Goal: Task Accomplishment & Management: Manage account settings

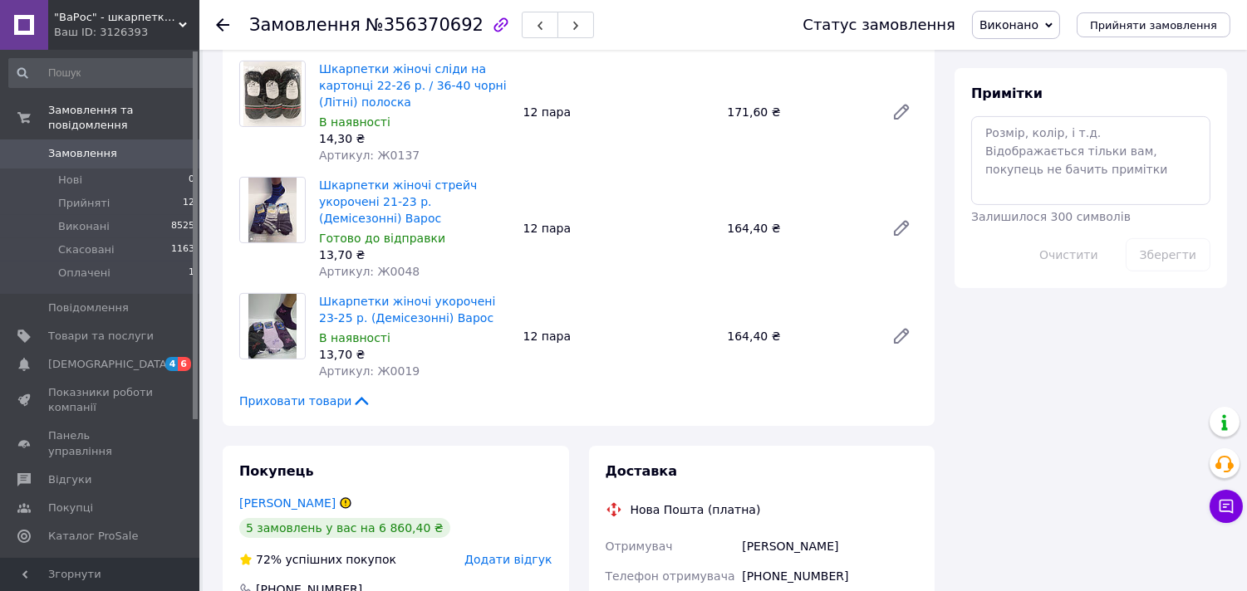
scroll to position [831, 0]
click at [983, 440] on div "Всього 9 товарів 3 483,60 ₴ Доставка Необхідно уточнити Всього до сплати 3483.6…" at bounding box center [1091, 175] width 292 height 1872
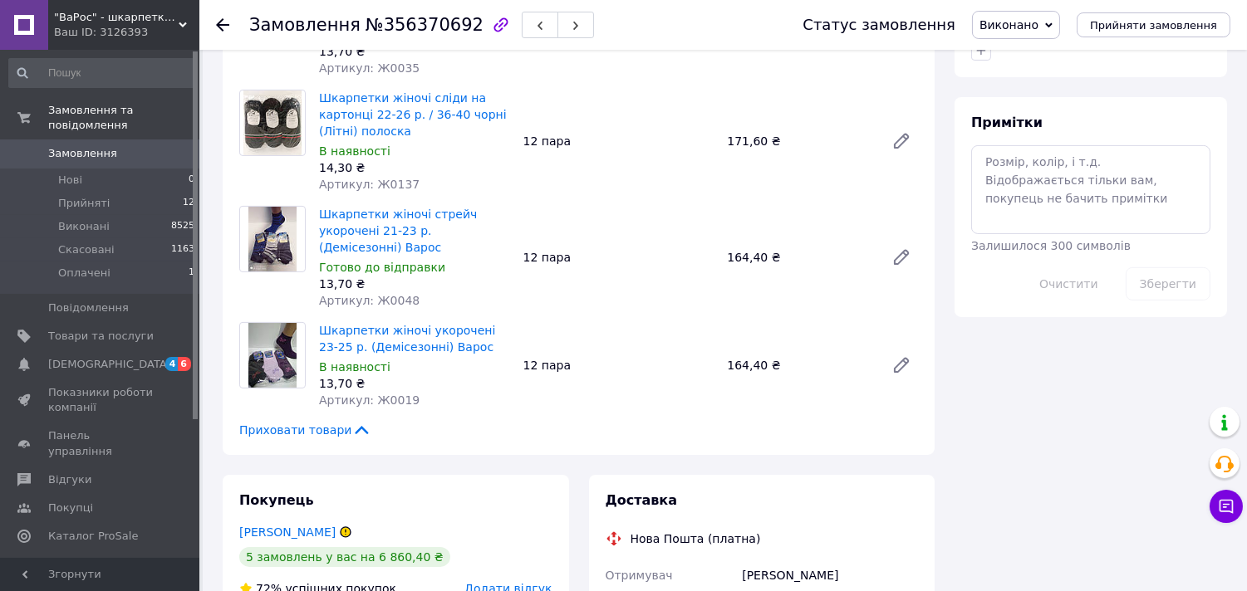
scroll to position [1015, 0]
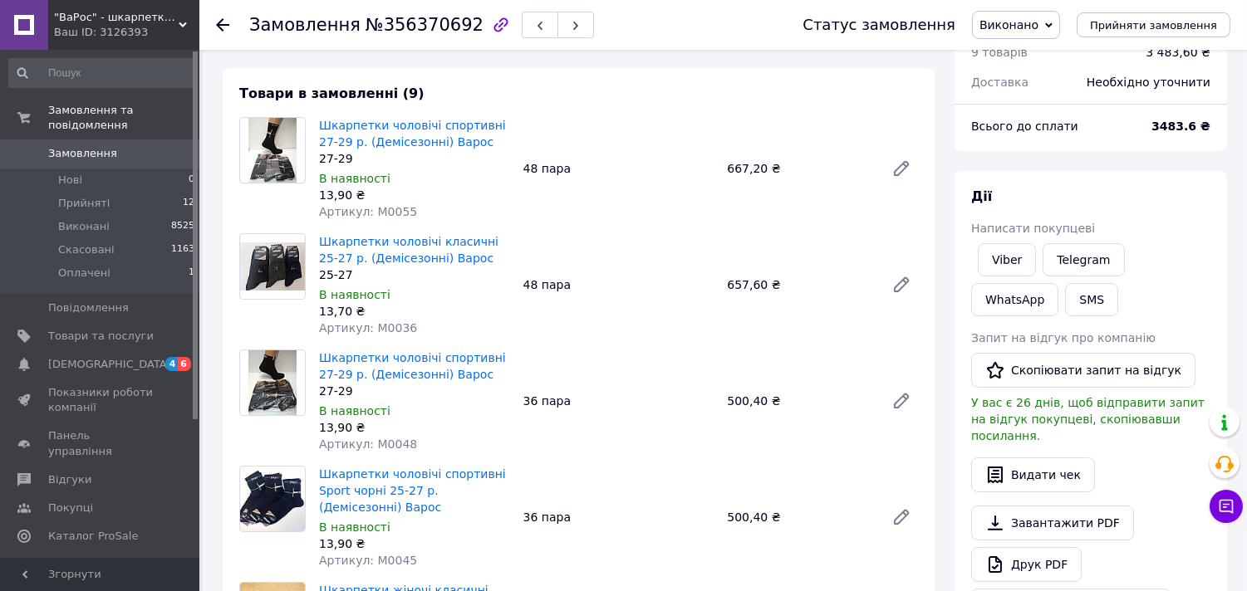
scroll to position [0, 0]
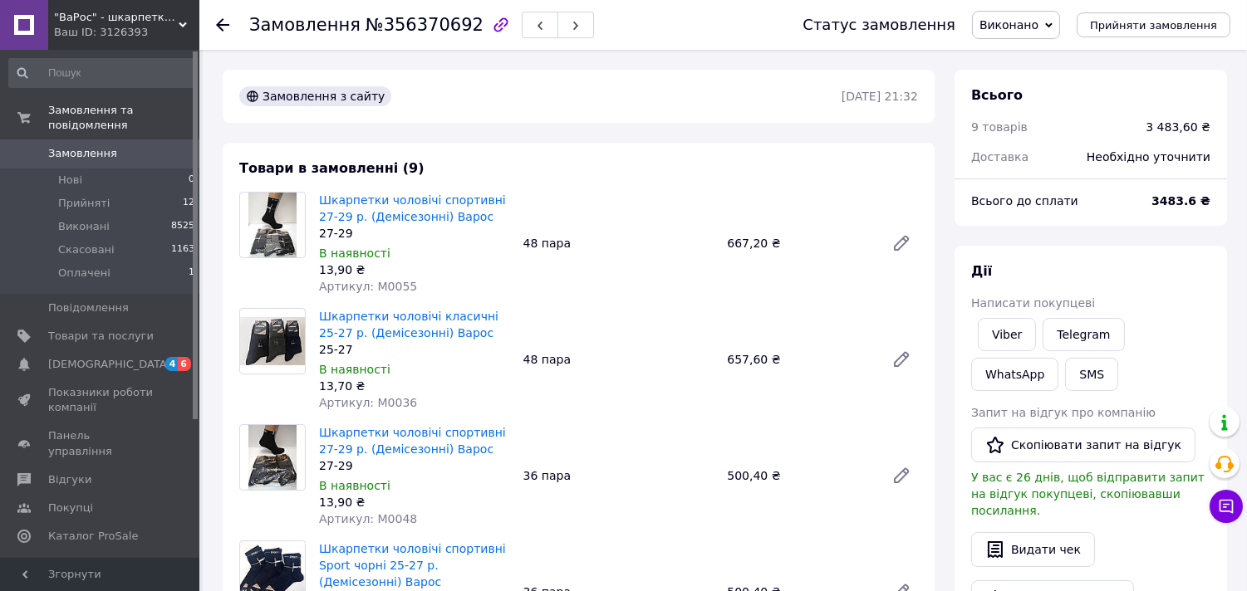
drag, startPoint x: 835, startPoint y: 89, endPoint x: 908, endPoint y: 109, distance: 75.8
click at [908, 109] on div "Замовлення з сайту [DATE] 21:32" at bounding box center [579, 96] width 712 height 53
drag, startPoint x: 801, startPoint y: 92, endPoint x: 927, endPoint y: 101, distance: 126.5
click at [927, 101] on div "Замовлення з сайту [DATE] 21:32" at bounding box center [579, 96] width 712 height 53
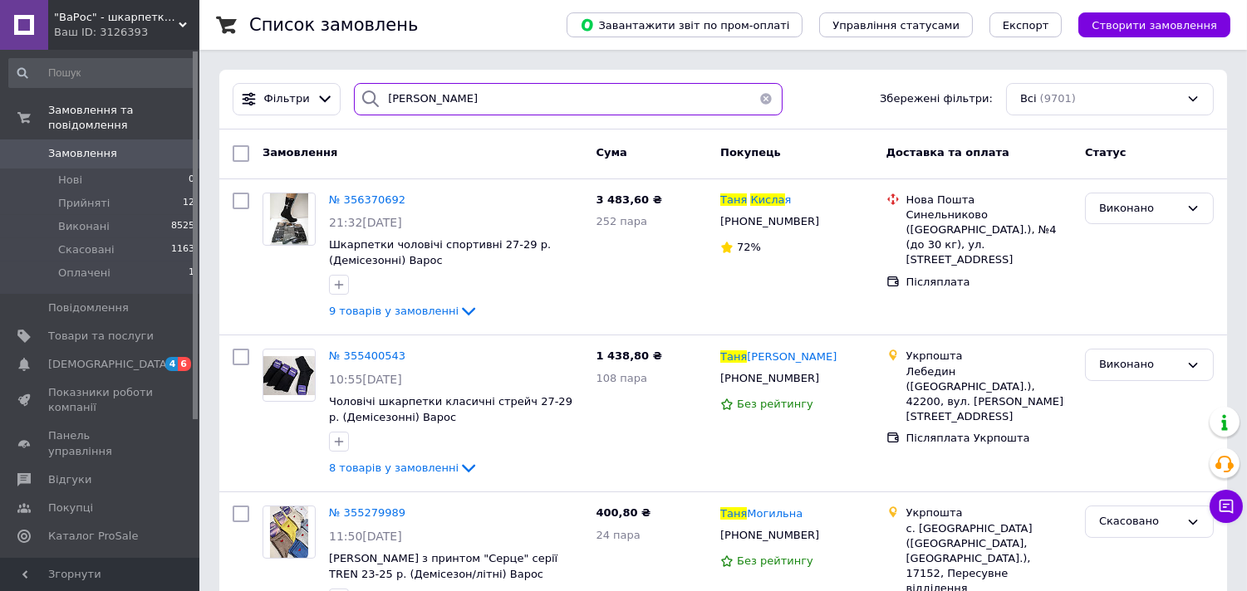
drag, startPoint x: 432, startPoint y: 101, endPoint x: 97, endPoint y: 72, distance: 336.0
type input "я"
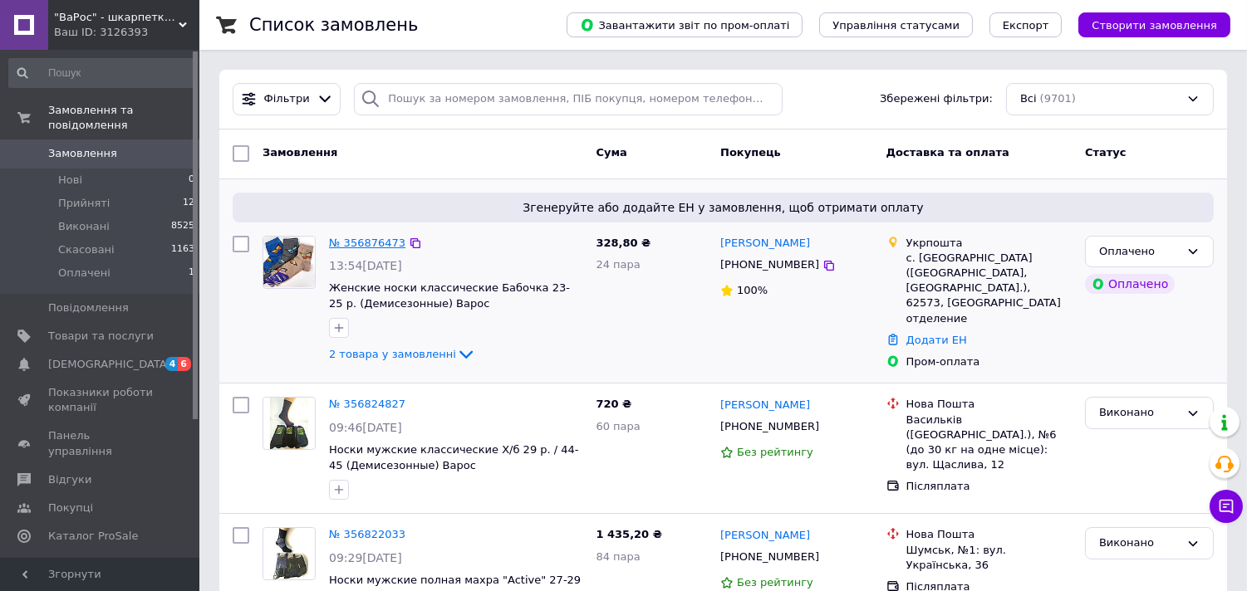
click at [366, 244] on link "№ 356876473" at bounding box center [367, 243] width 76 height 12
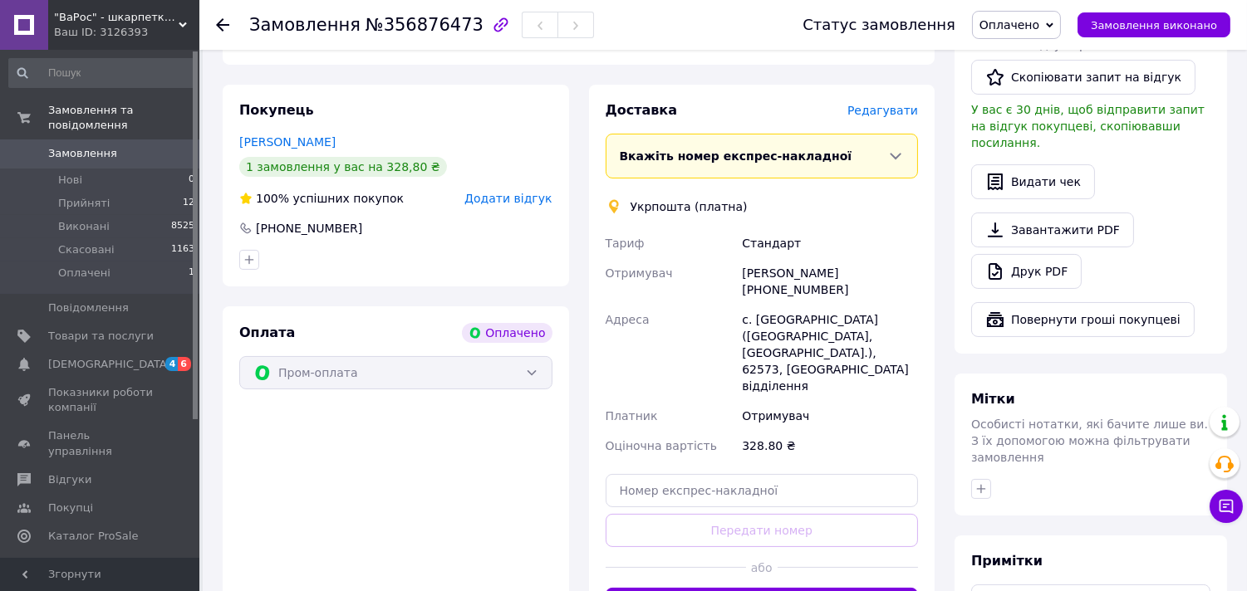
scroll to position [660, 0]
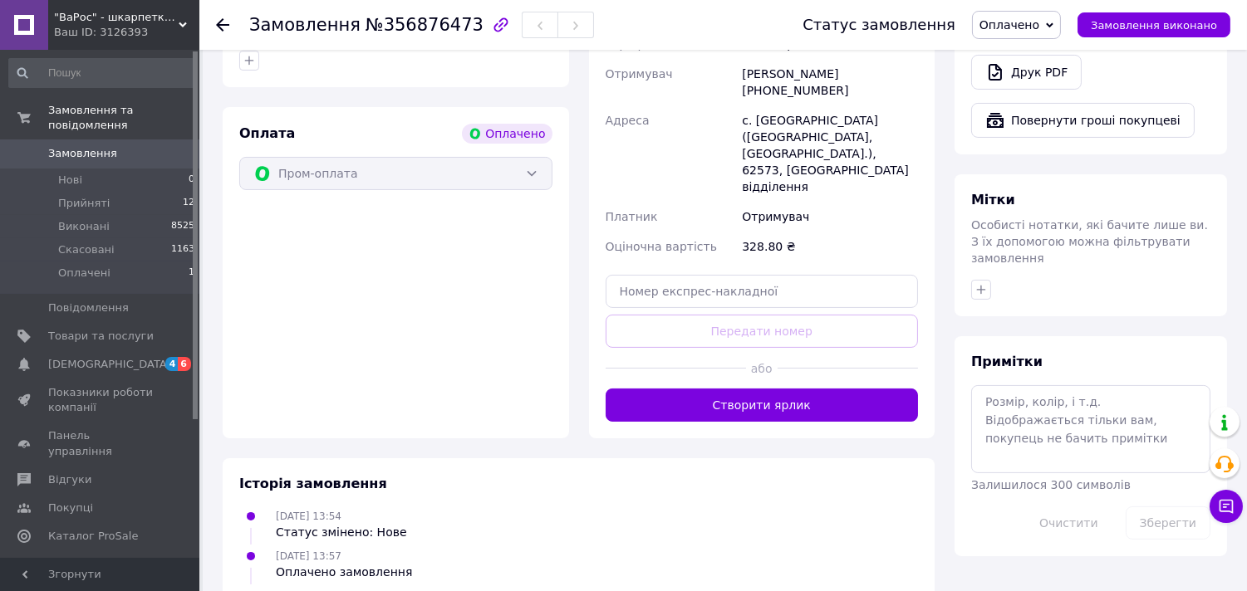
drag, startPoint x: 827, startPoint y: 341, endPoint x: 828, endPoint y: 331, distance: 10.8
click at [829, 389] on button "Створити ярлик" at bounding box center [762, 405] width 313 height 33
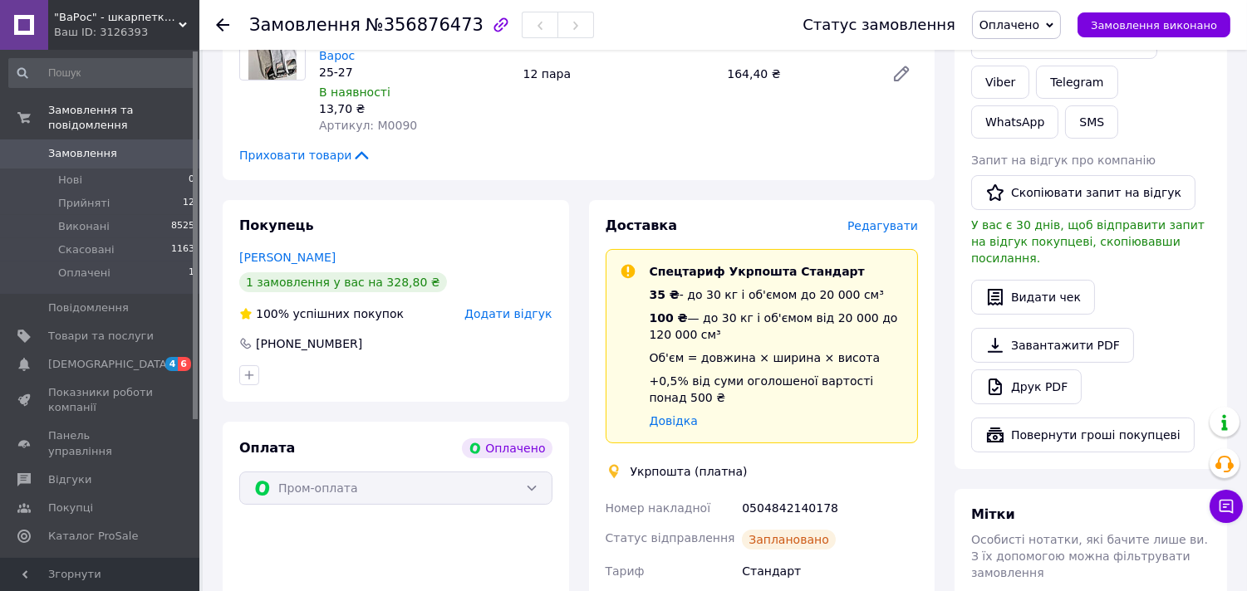
scroll to position [461, 0]
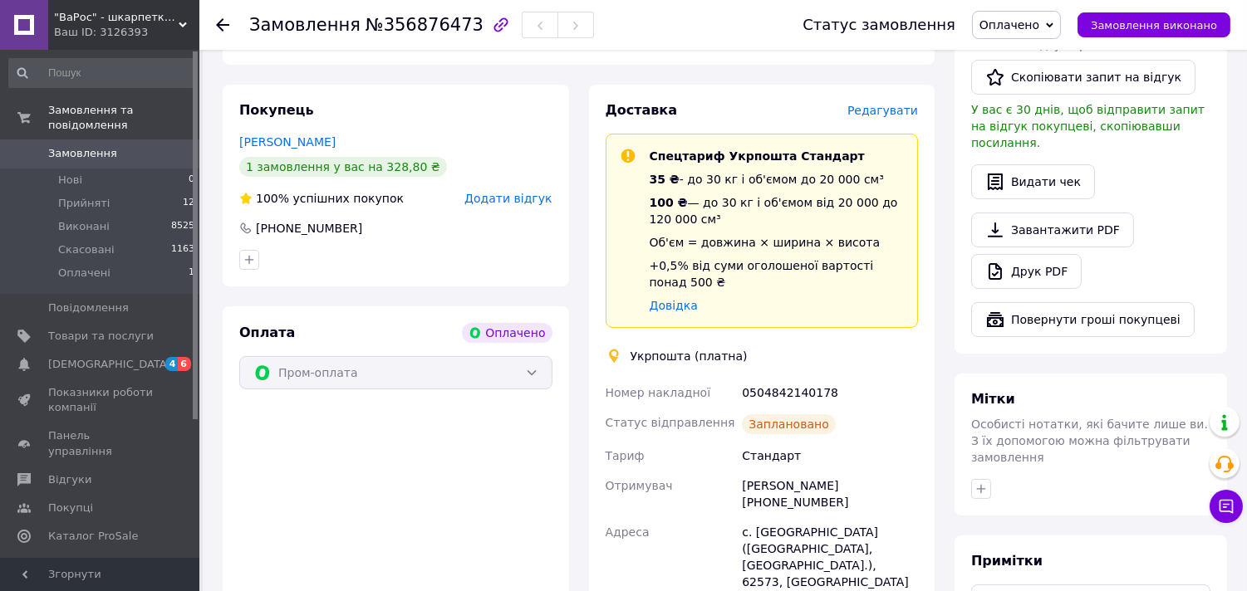
click at [791, 359] on div "Доставка Редагувати Спецтариф Укрпошта Стандарт 35 ₴ - до 30 кг і об'ємом до 20…" at bounding box center [762, 425] width 313 height 649
click at [791, 356] on div "Доставка Редагувати Спецтариф Укрпошта Стандарт 35 ₴ - до 30 кг і об'ємом до 20…" at bounding box center [762, 425] width 313 height 649
click at [790, 356] on div "Доставка Редагувати Спецтариф Укрпошта Стандарт 35 ₴ - до 30 кг і об'ємом до 20…" at bounding box center [762, 425] width 313 height 649
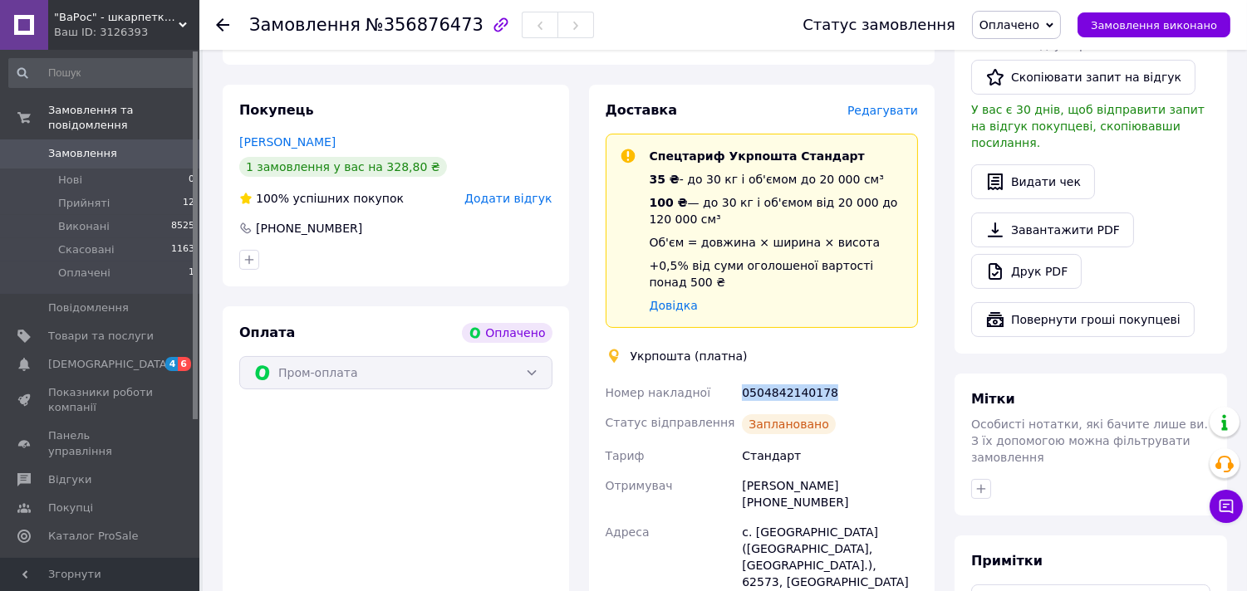
click at [790, 356] on div "Доставка Редагувати Спецтариф Укрпошта Стандарт 35 ₴ - до 30 кг і об'ємом до 20…" at bounding box center [762, 425] width 313 height 649
drag, startPoint x: 418, startPoint y: 285, endPoint x: 391, endPoint y: 266, distance: 32.7
click at [419, 285] on div "Покупець [PERSON_NAME] 1 замовлення у вас на 328,80 ₴ 100% успішних покупок Дод…" at bounding box center [396, 426] width 346 height 682
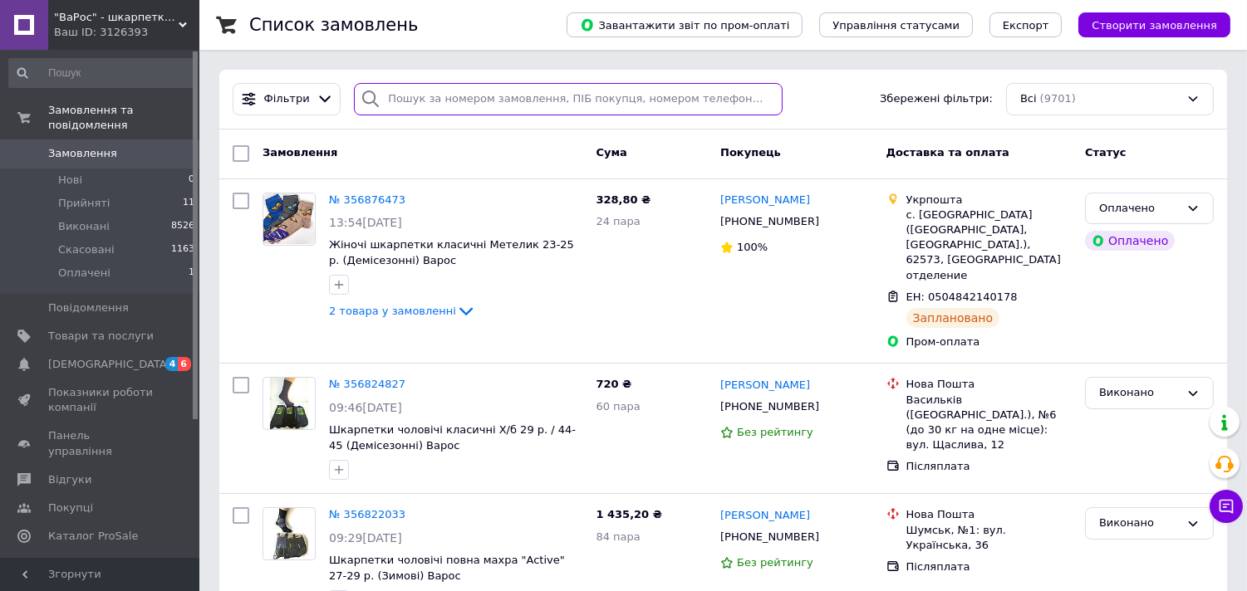
click at [459, 102] on input "search" at bounding box center [568, 99] width 429 height 32
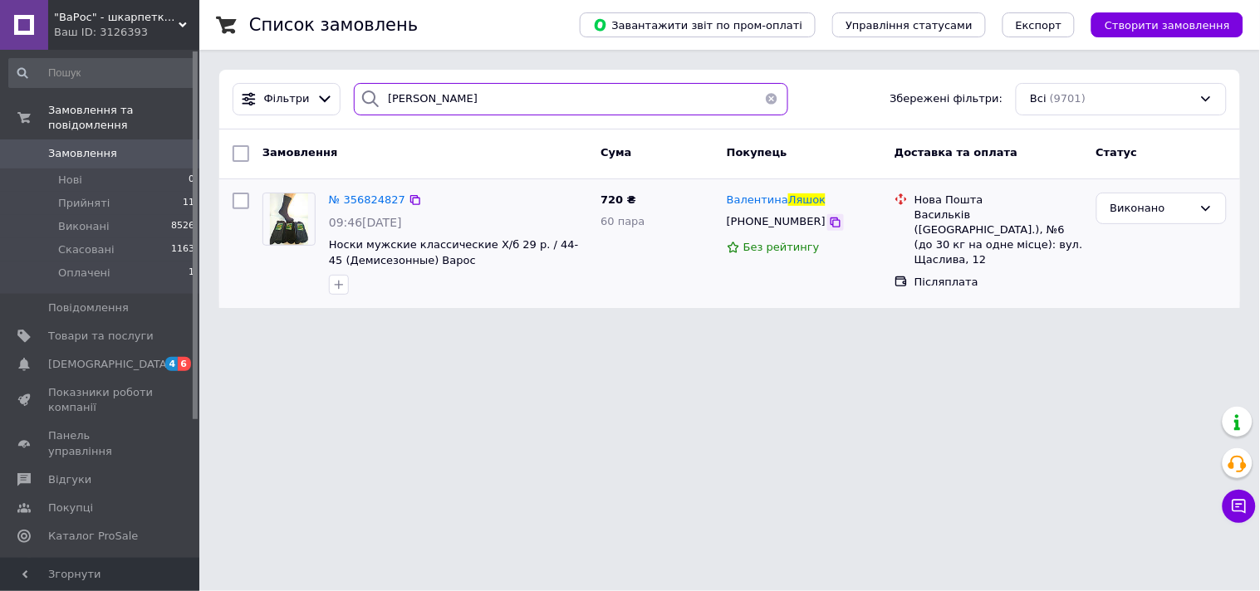
type input "[PERSON_NAME]"
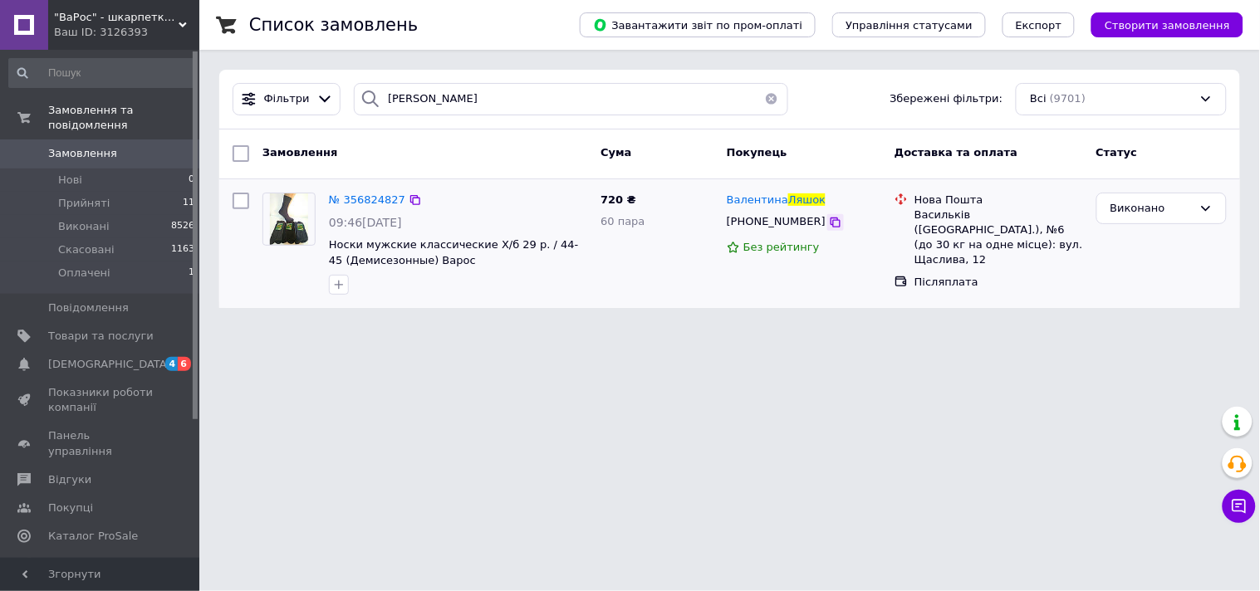
click at [831, 224] on icon at bounding box center [836, 223] width 10 height 10
click at [453, 158] on div "Замовлення" at bounding box center [425, 154] width 338 height 30
drag, startPoint x: 714, startPoint y: 192, endPoint x: 822, endPoint y: 201, distance: 108.4
click at [822, 201] on div "№ 356824827 09:46[DATE] Носки мужские классические Х/б 29 р. / 44-45 (Демисезон…" at bounding box center [730, 244] width 1008 height 116
click at [823, 168] on div "Покупець" at bounding box center [804, 154] width 168 height 30
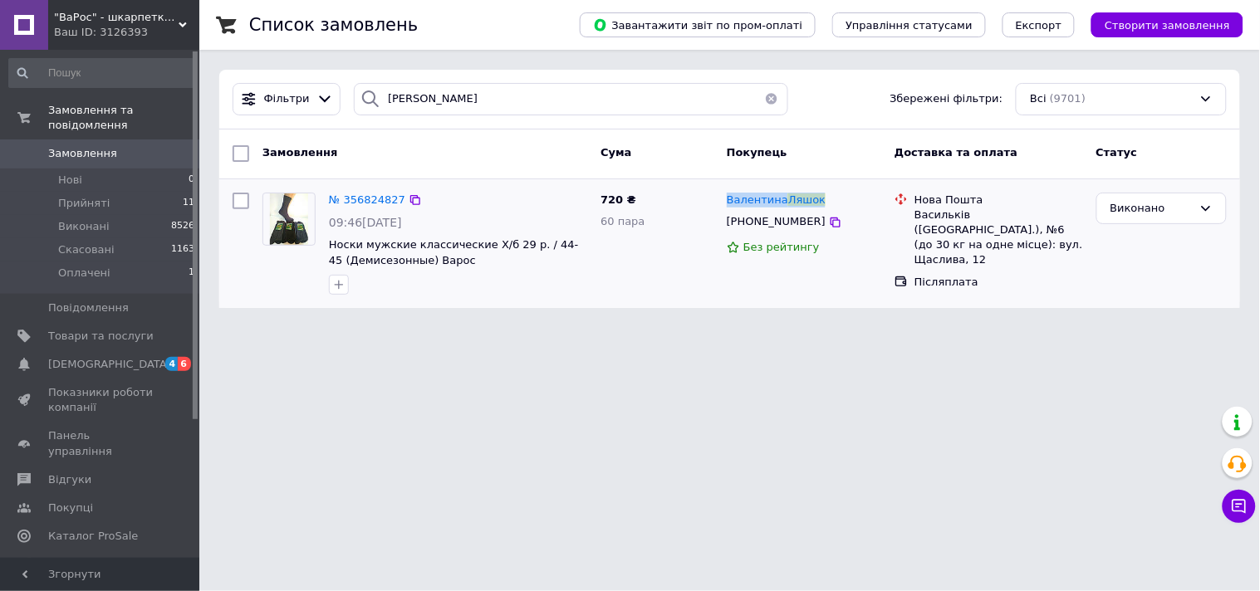
drag, startPoint x: 827, startPoint y: 189, endPoint x: 725, endPoint y: 197, distance: 102.5
click at [725, 197] on div "[PERSON_NAME] [PHONE_NUMBER] Без рейтингу" at bounding box center [804, 244] width 168 height 116
copy span "[PERSON_NAME]"
drag, startPoint x: 965, startPoint y: 213, endPoint x: 910, endPoint y: 213, distance: 54.8
click at [911, 213] on div "Нова Пошта Васильків ([GEOGRAPHIC_DATA].), №6 (до 30 кг на одне місце): вул. Ща…" at bounding box center [998, 231] width 175 height 76
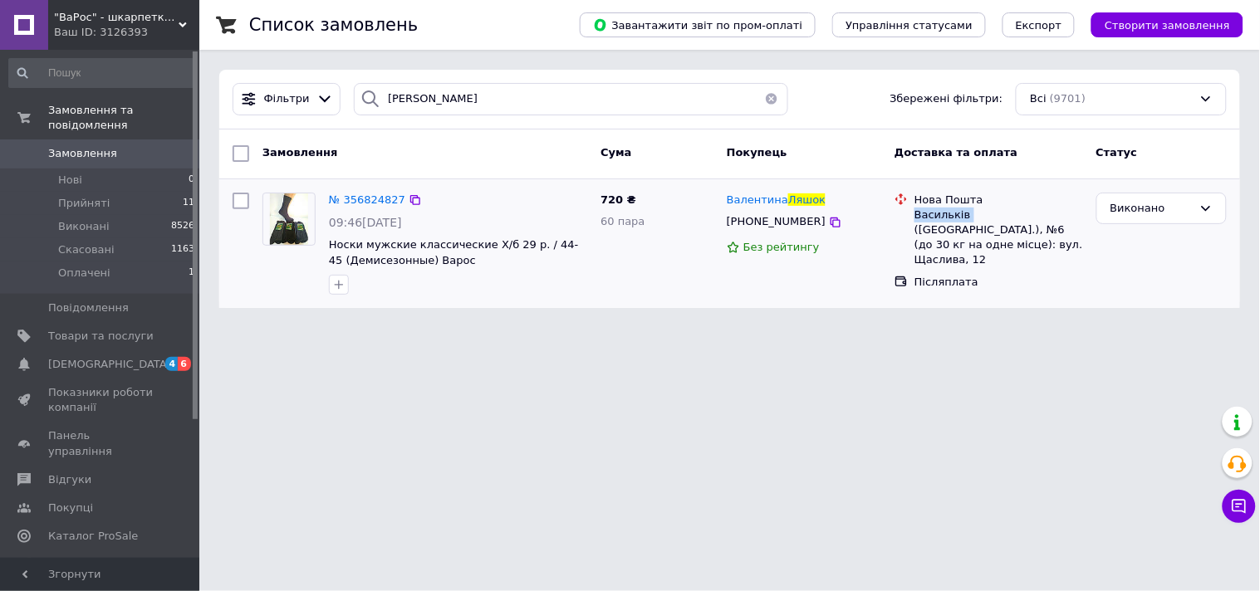
copy div "Васильків"
click at [760, 328] on html ""ВаРос" - шкарпетки оптом від виробника Ваш ID: 3126393 Сайт "ВаРос" - шкарпетк…" at bounding box center [630, 164] width 1260 height 328
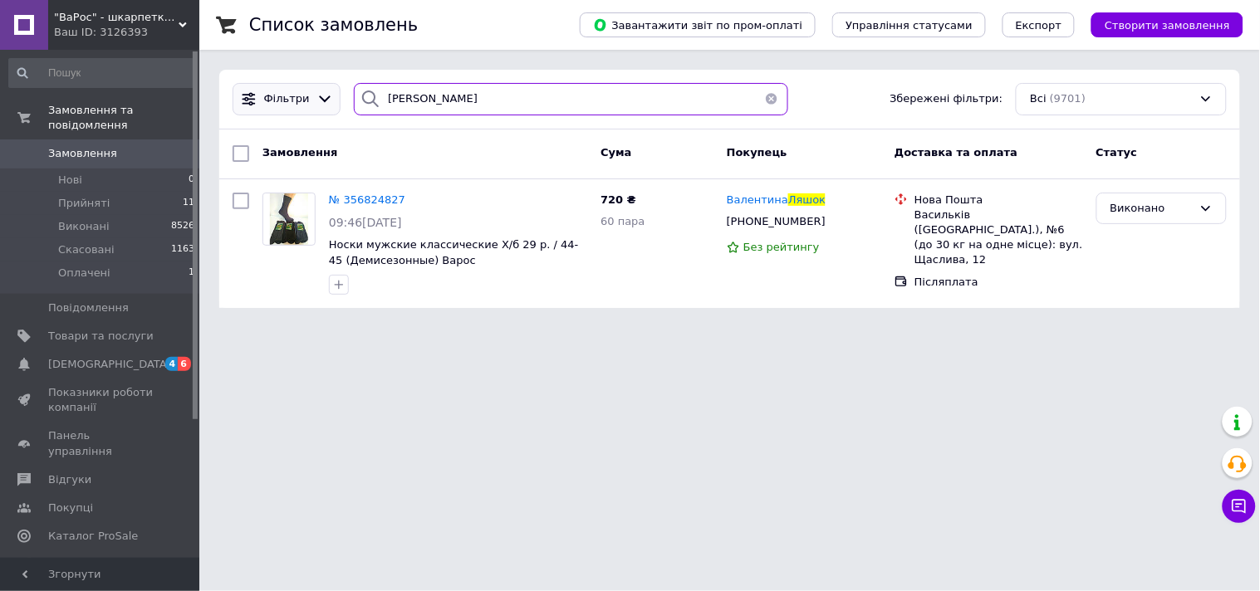
drag, startPoint x: 499, startPoint y: 94, endPoint x: 259, endPoint y: 86, distance: 240.2
click at [262, 86] on div "Фільтри [PERSON_NAME] Збережені фільтри: Всі (9701)" at bounding box center [730, 99] width 1008 height 32
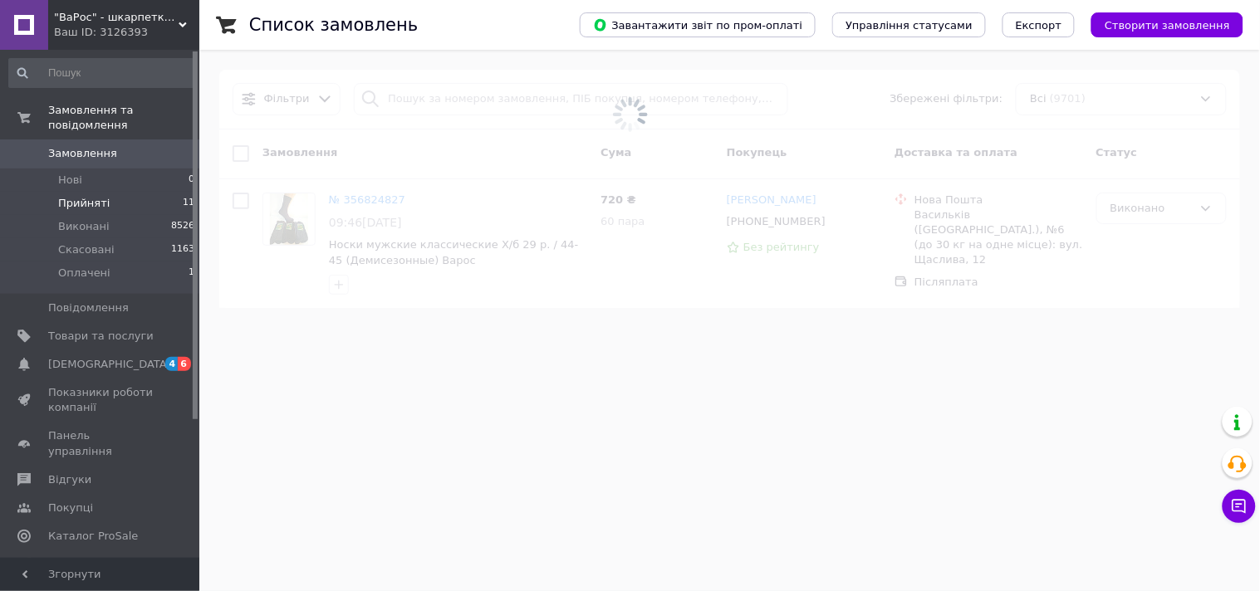
click at [136, 192] on li "Прийняті 11" at bounding box center [102, 203] width 204 height 23
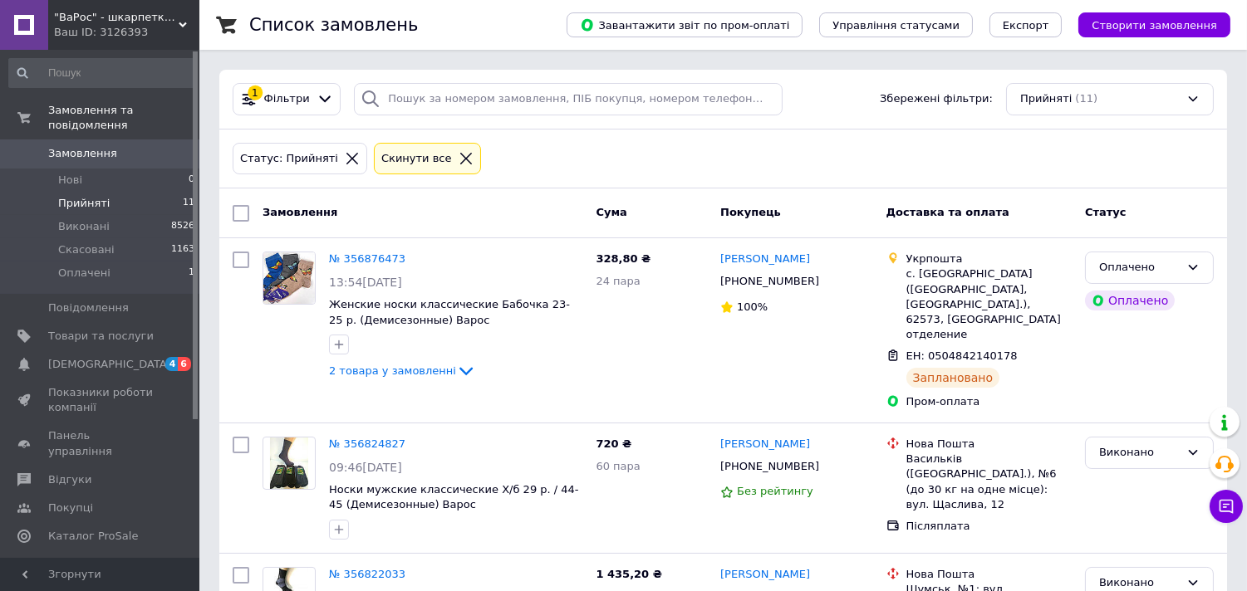
click at [459, 156] on icon at bounding box center [466, 158] width 15 height 15
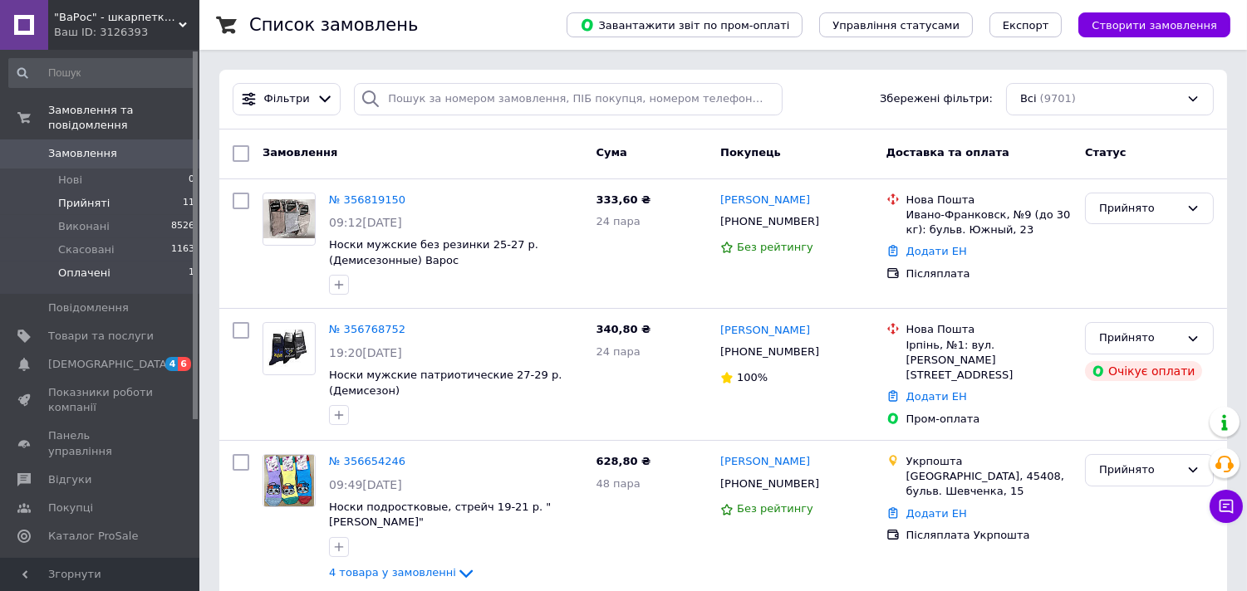
click at [151, 262] on li "Оплачені 1" at bounding box center [102, 278] width 204 height 32
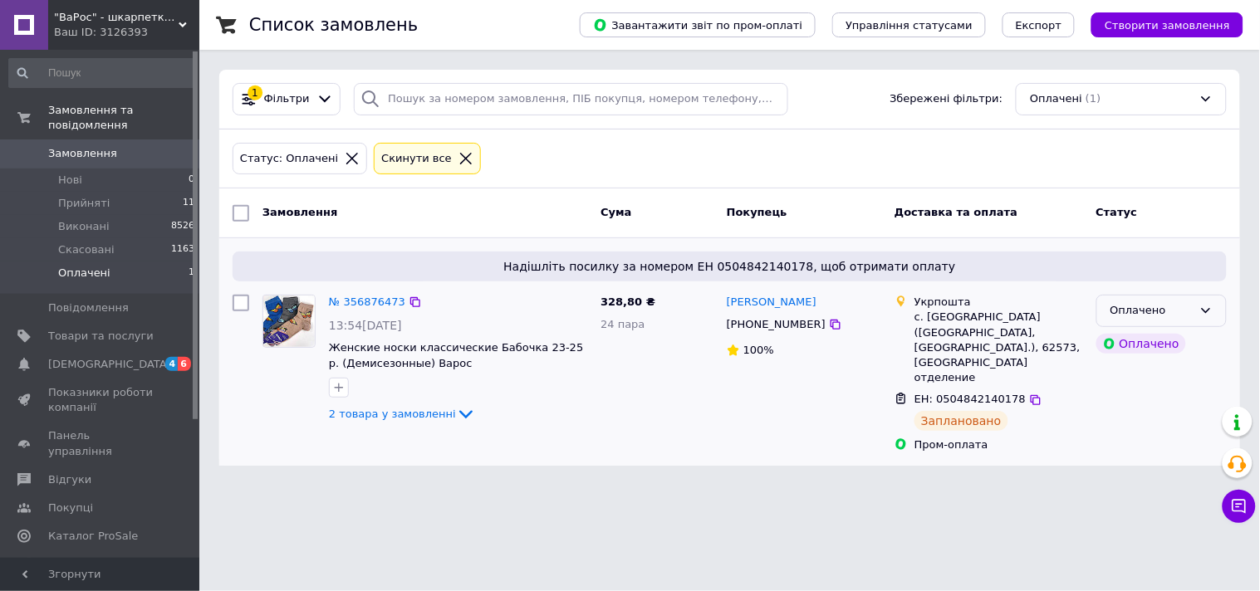
click at [1126, 310] on div "Оплачено" at bounding box center [1152, 310] width 82 height 17
click at [1158, 375] on li "Виконано" at bounding box center [1161, 376] width 129 height 31
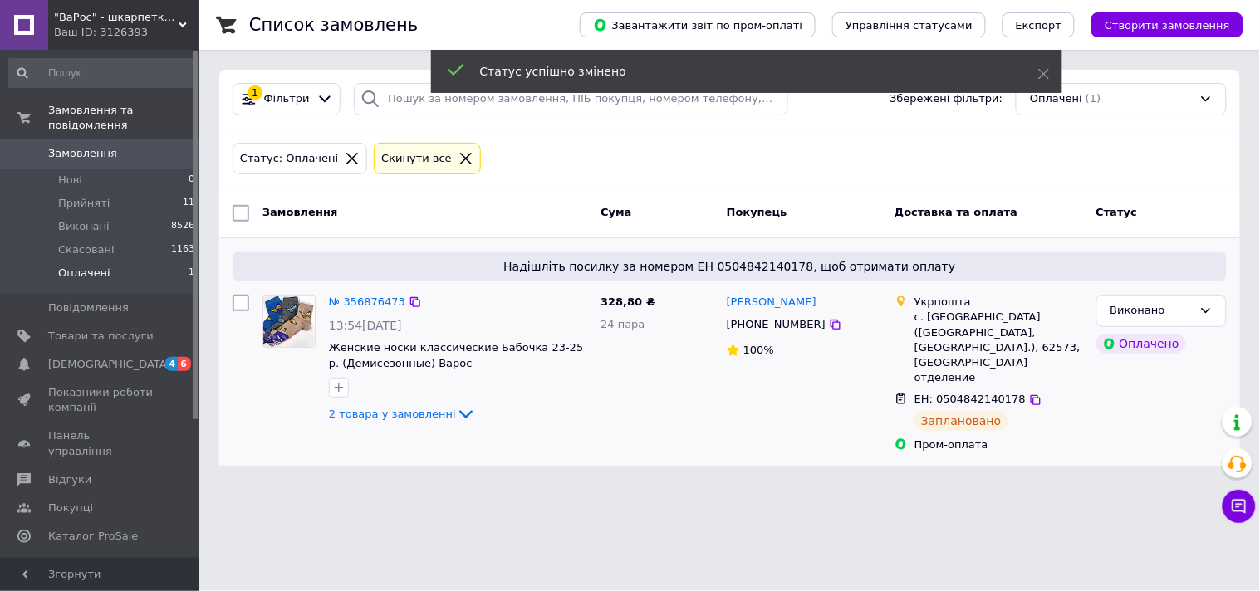
click at [400, 163] on div "Cкинути все" at bounding box center [416, 158] width 77 height 17
